Goal: Task Accomplishment & Management: Manage account settings

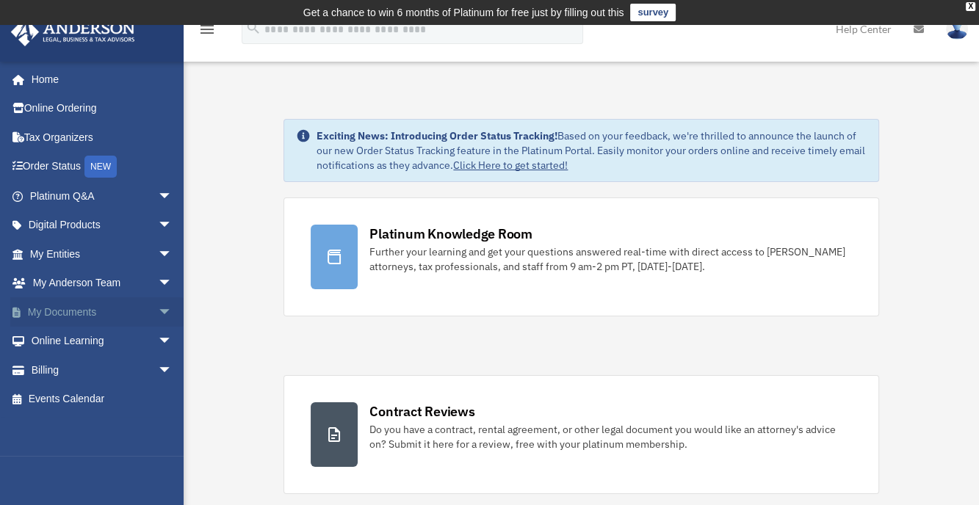
click at [158, 311] on span "arrow_drop_down" at bounding box center [172, 313] width 29 height 30
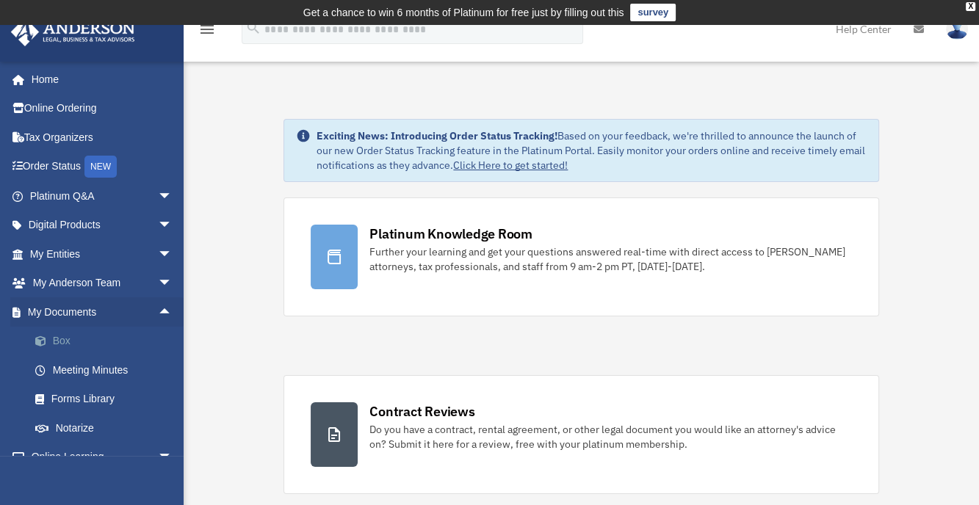
click at [73, 339] on link "Box" at bounding box center [108, 341] width 174 height 29
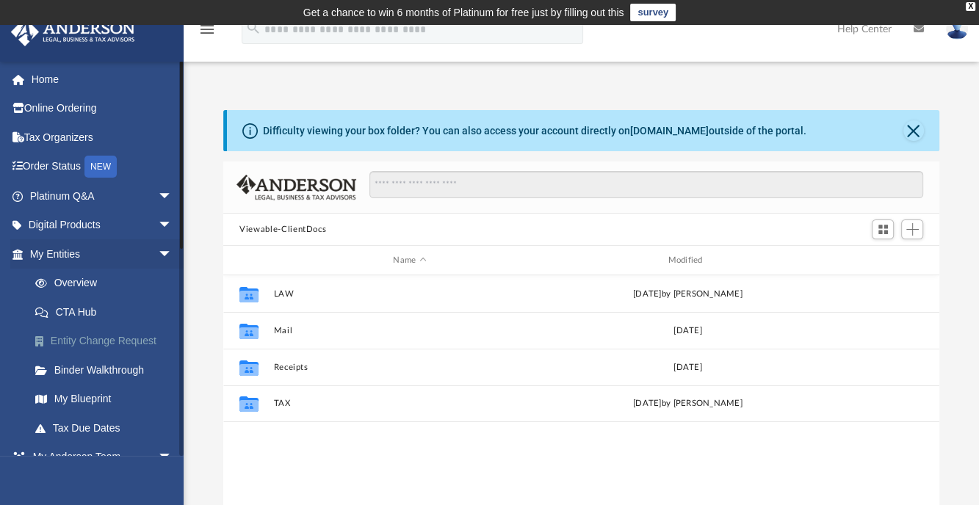
scroll to position [323, 705]
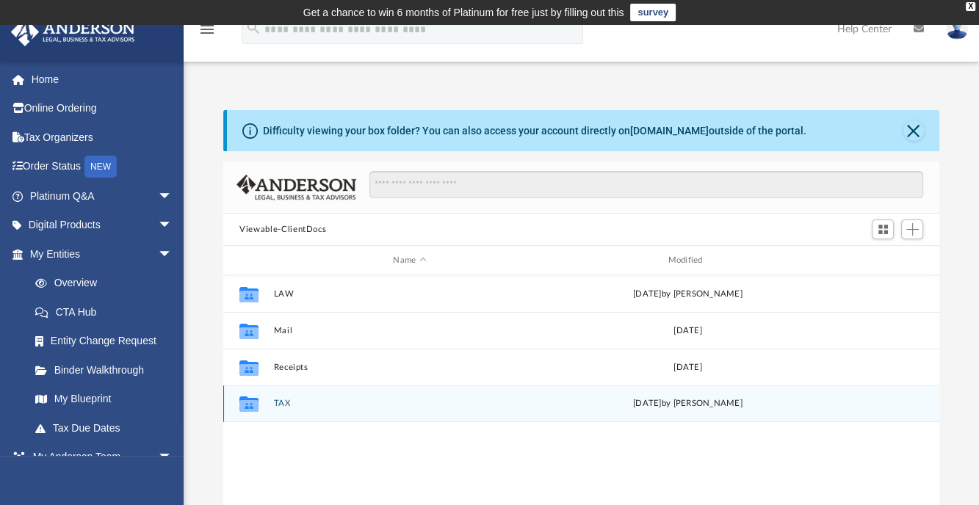
click at [250, 404] on icon "grid" at bounding box center [249, 406] width 19 height 12
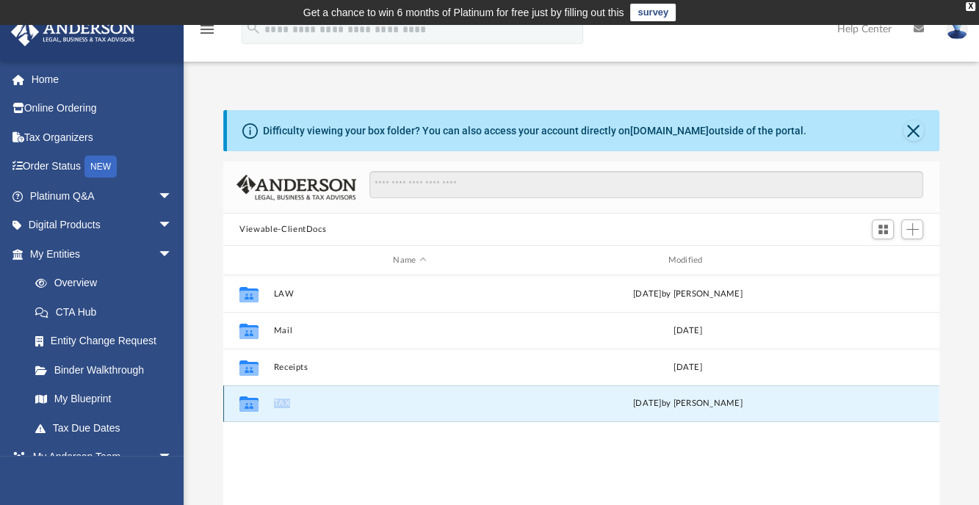
click at [250, 404] on icon "grid" at bounding box center [249, 406] width 19 height 12
click at [285, 406] on button "TAX" at bounding box center [410, 404] width 272 height 10
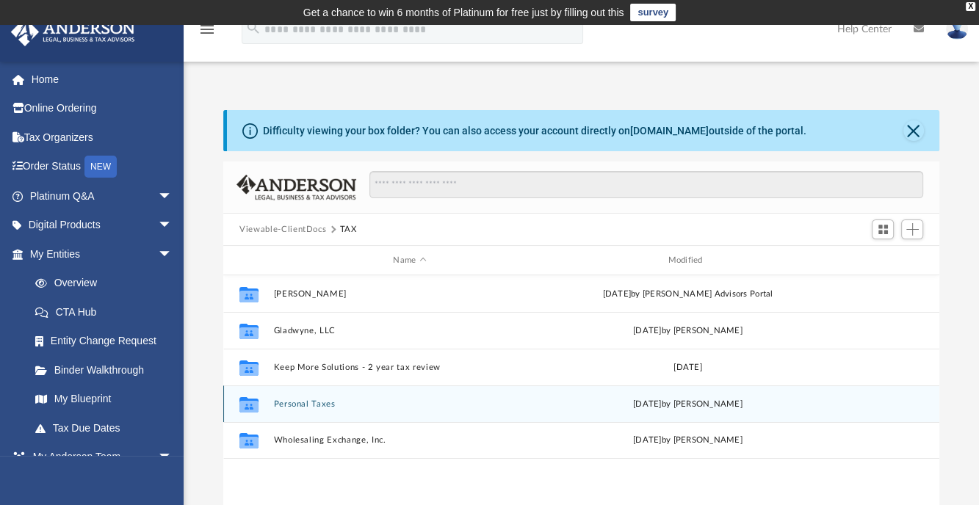
click at [298, 400] on button "Personal Taxes" at bounding box center [410, 405] width 272 height 10
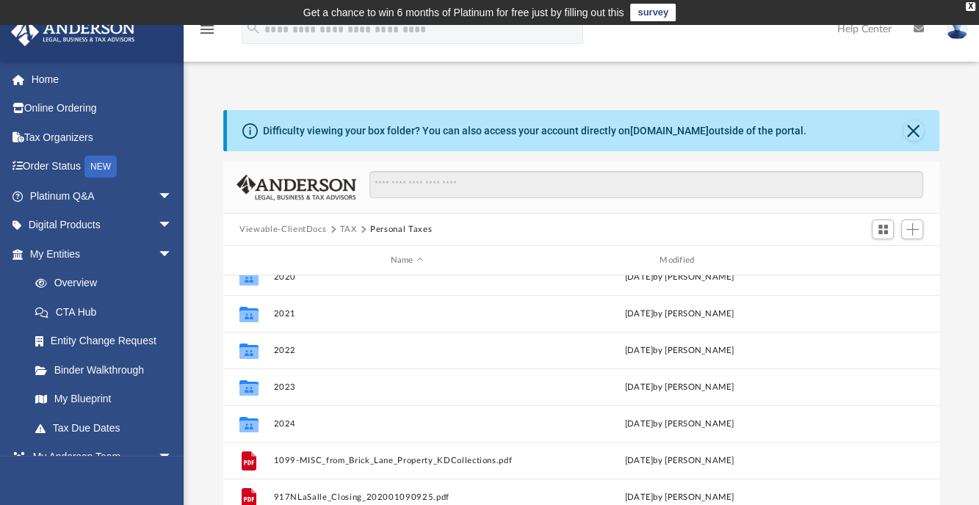
scroll to position [136, 0]
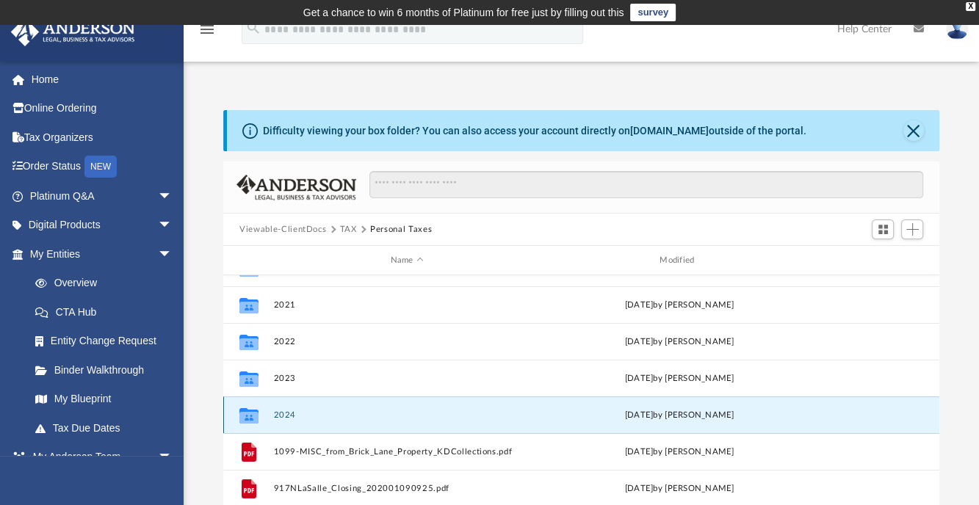
click at [290, 413] on button "2024" at bounding box center [407, 416] width 267 height 10
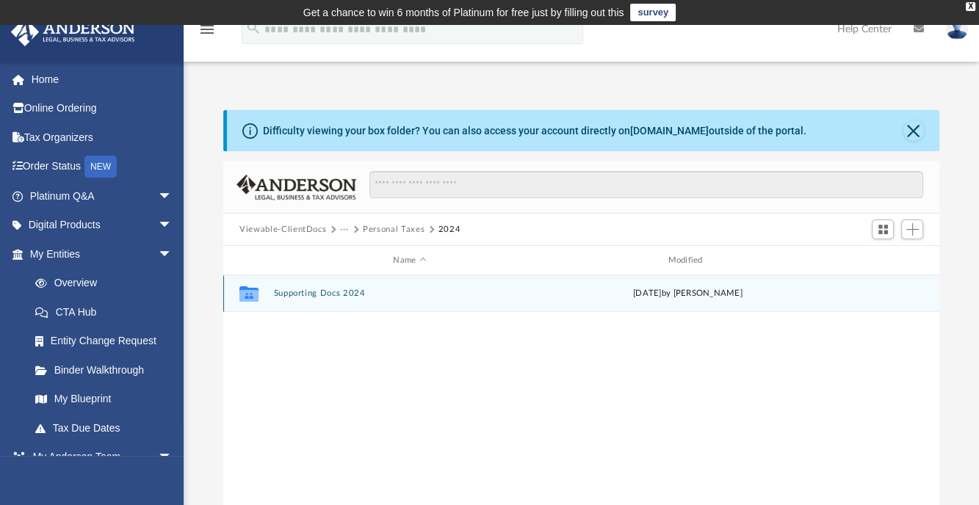
click at [305, 287] on div "Collaborated Folder Supporting Docs 2024 [DATE] by [PERSON_NAME]" at bounding box center [581, 294] width 716 height 37
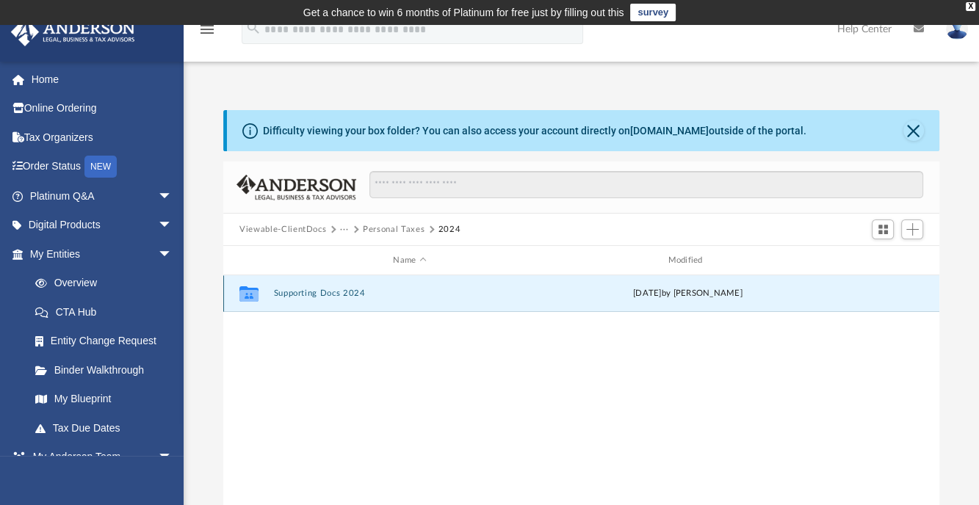
click at [303, 296] on button "Supporting Docs 2024" at bounding box center [410, 294] width 272 height 10
click at [351, 293] on button "Supporting Docs 2024" at bounding box center [410, 294] width 272 height 10
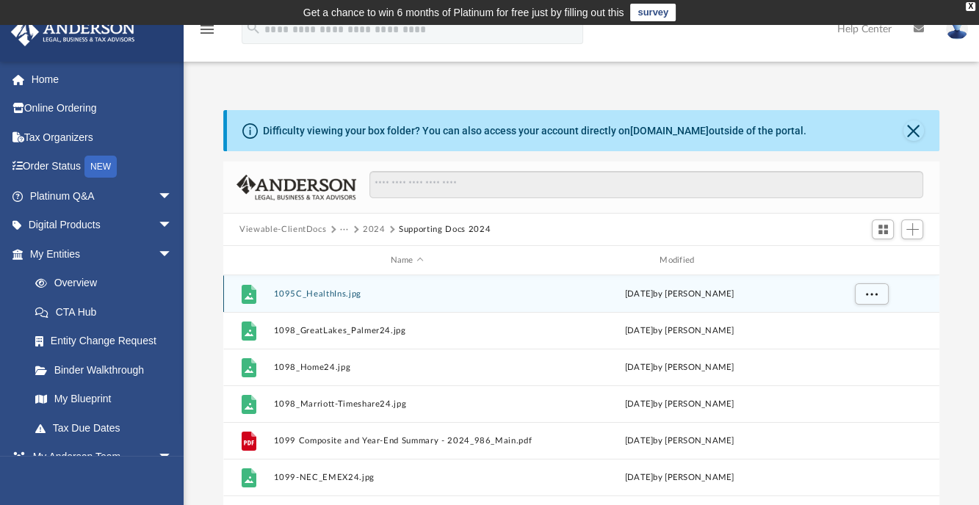
click at [331, 292] on button "1095C_HealthIns.jpg" at bounding box center [407, 294] width 267 height 10
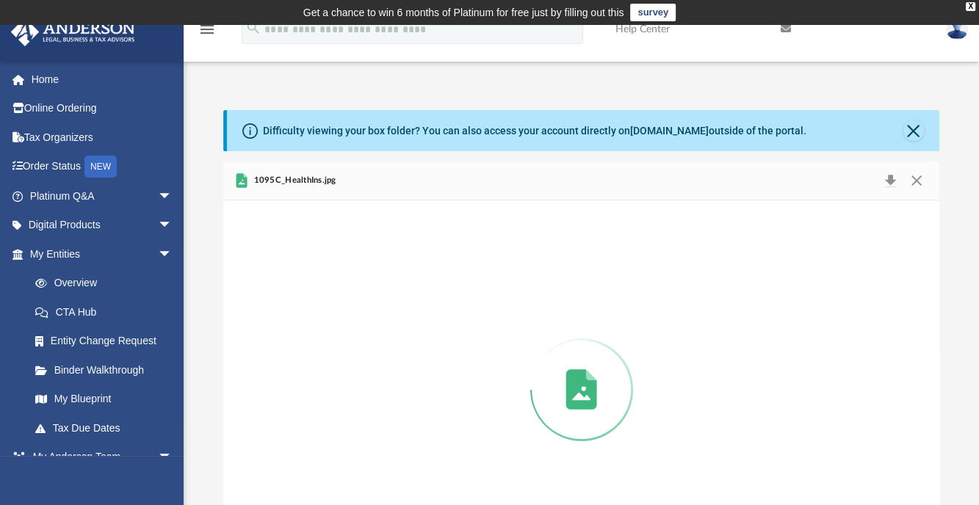
scroll to position [73, 0]
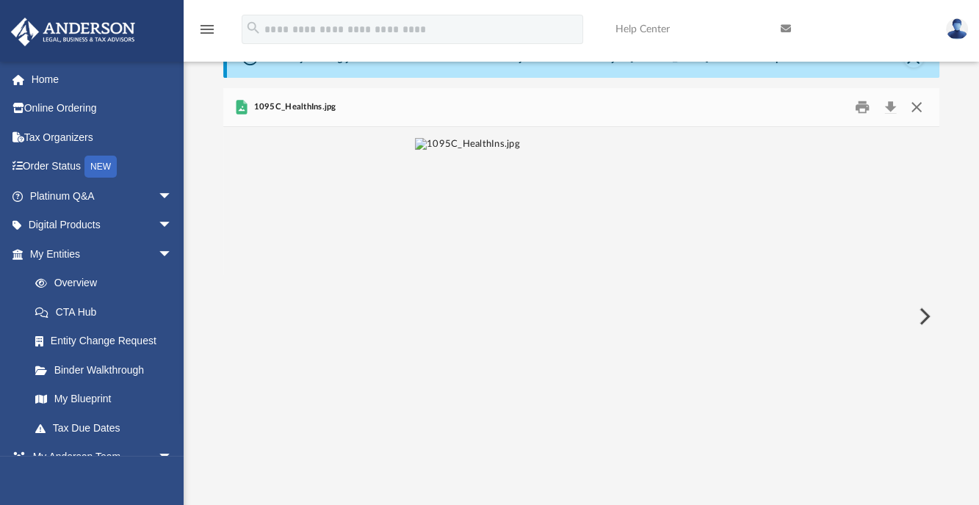
click at [919, 108] on button "Close" at bounding box center [916, 107] width 26 height 23
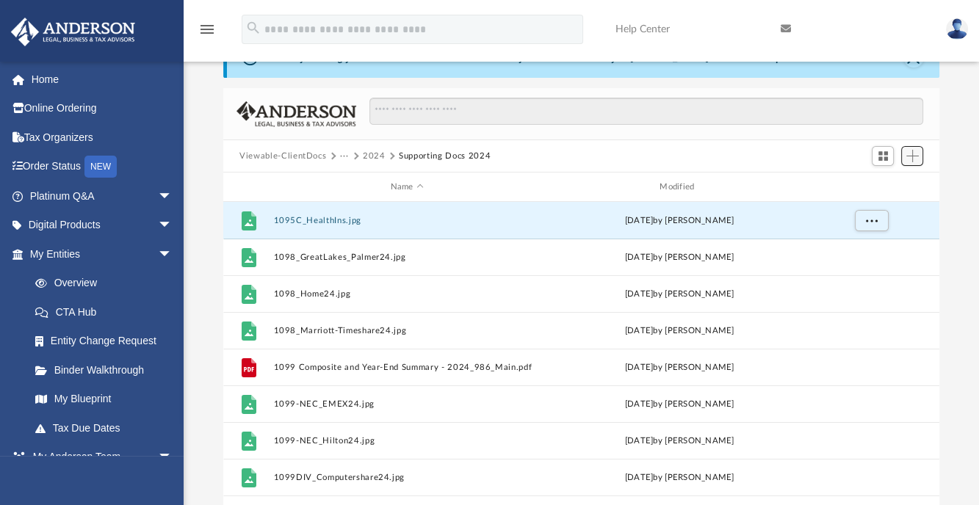
click at [921, 156] on button "Add" at bounding box center [912, 156] width 22 height 21
click at [882, 181] on li "Upload" at bounding box center [891, 184] width 47 height 15
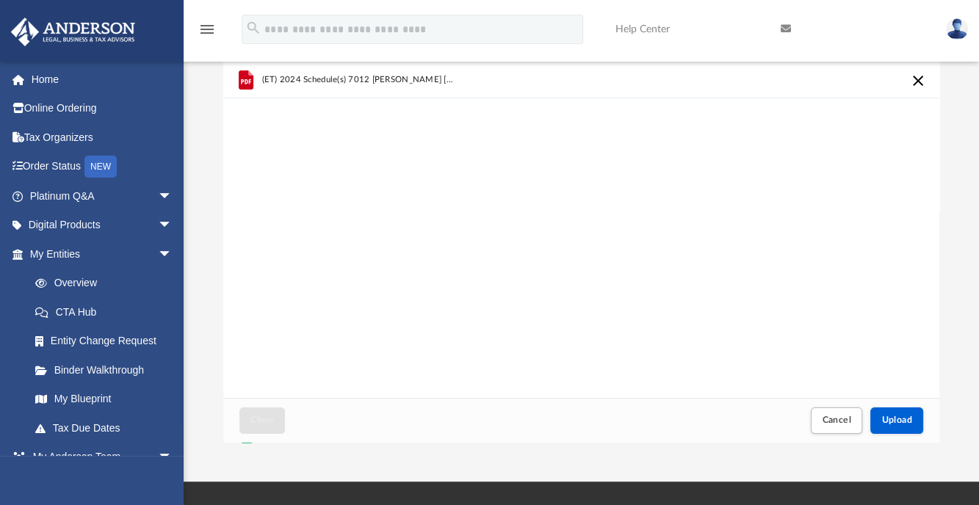
scroll to position [138, 0]
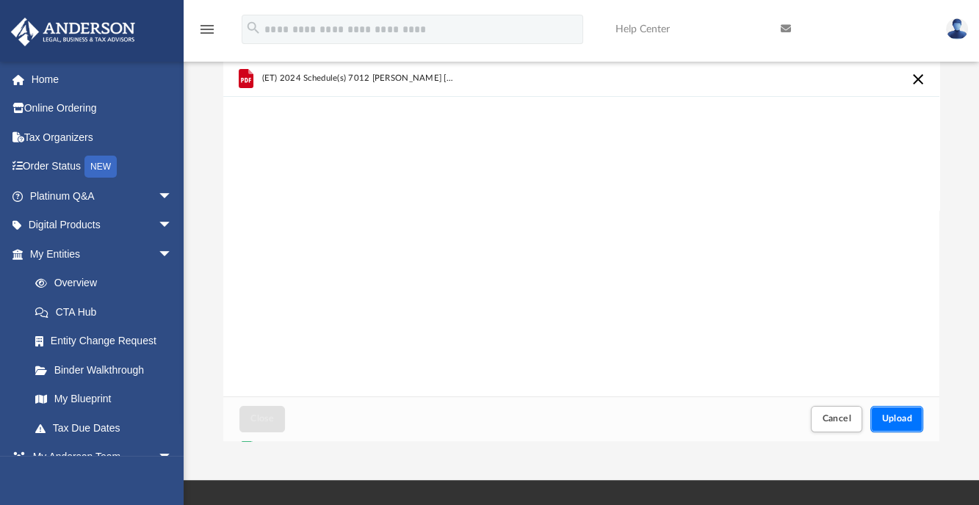
click at [890, 418] on span "Upload" at bounding box center [897, 418] width 31 height 9
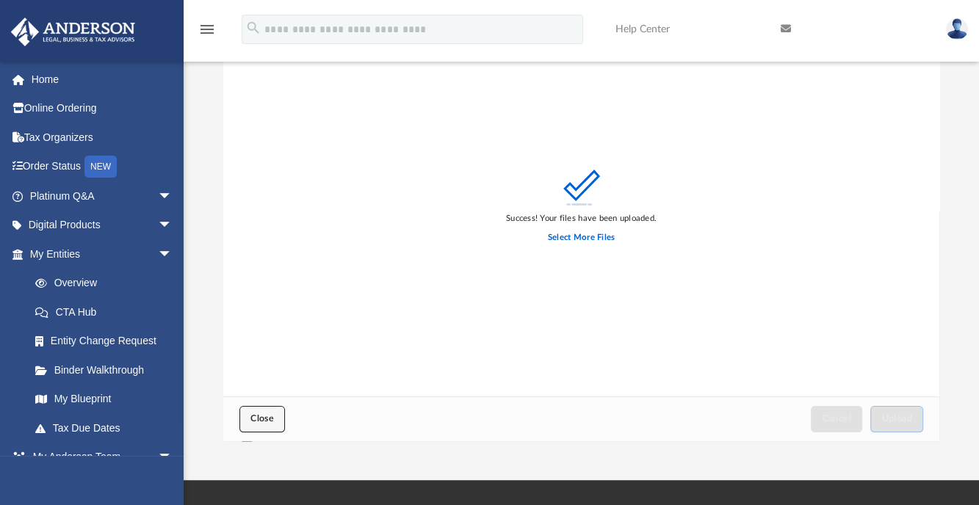
click at [267, 419] on span "Close" at bounding box center [263, 418] width 24 height 9
